Goal: Information Seeking & Learning: Learn about a topic

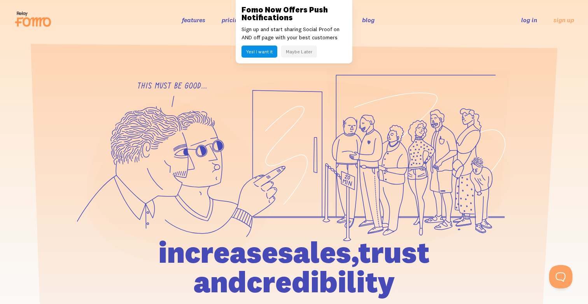
click at [298, 51] on button "Maybe Later" at bounding box center [299, 51] width 36 height 12
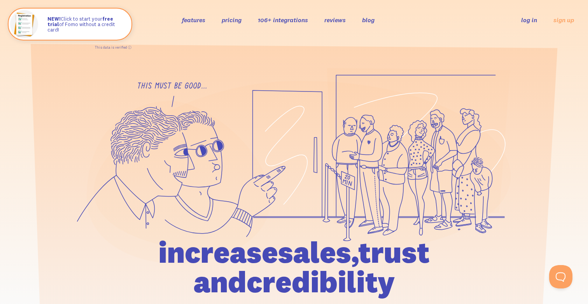
click at [234, 20] on link "pricing" at bounding box center [232, 20] width 20 height 8
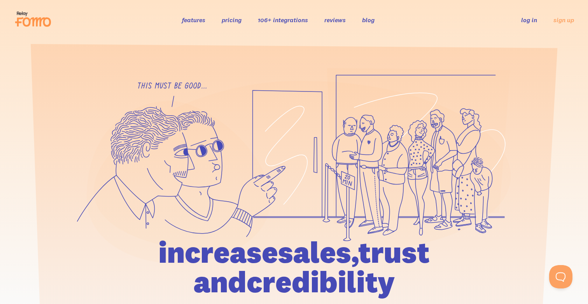
click at [236, 20] on link "pricing" at bounding box center [232, 20] width 20 height 8
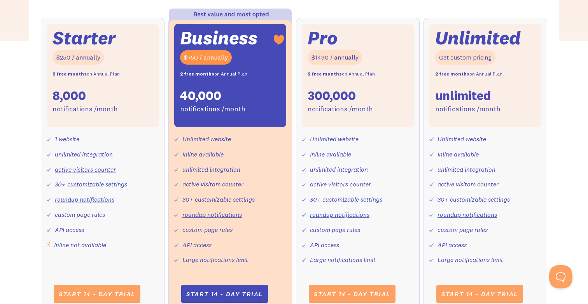
scroll to position [300, 0]
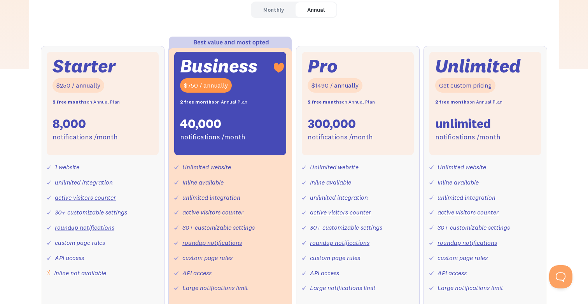
scroll to position [278, 0]
